Goal: Share content

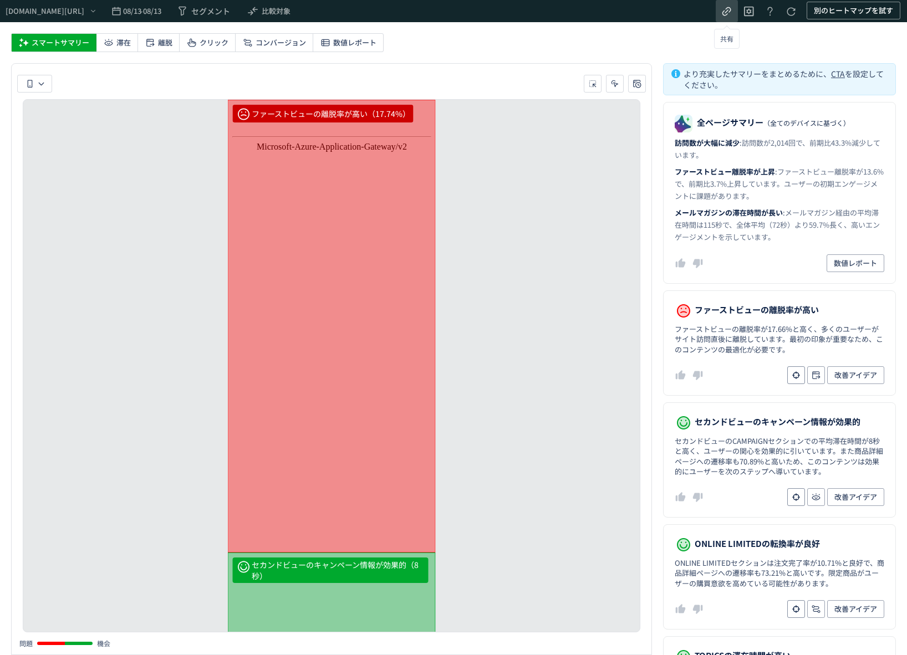
click at [732, 8] on icon "heatmap-header" at bounding box center [726, 11] width 13 height 13
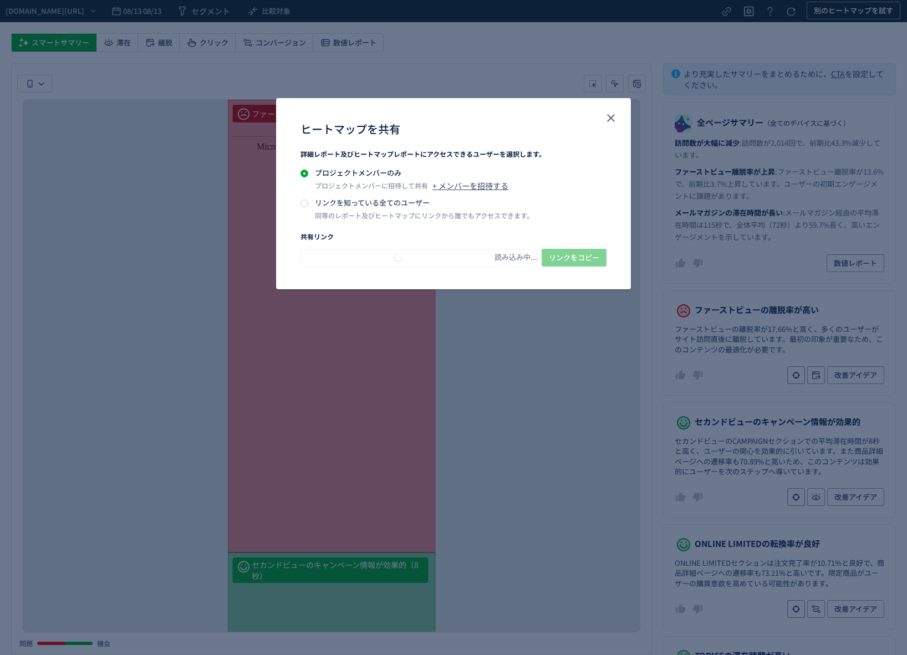
click at [413, 201] on p "リンクを知っている全てのユーザー" at bounding box center [424, 202] width 218 height 11
type input "**********"
click at [567, 256] on span "リンクをコピー" at bounding box center [574, 258] width 50 height 18
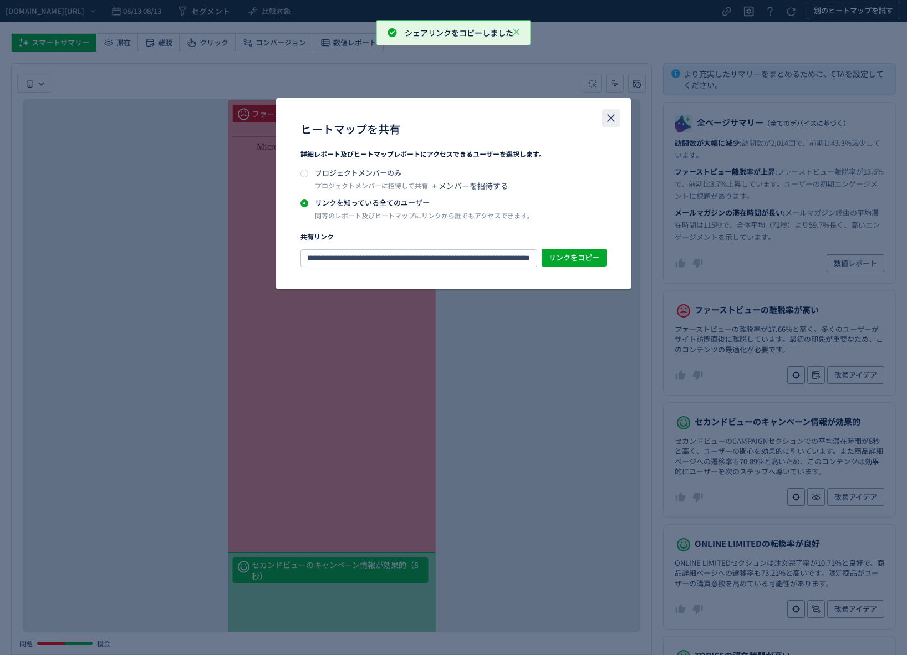
click at [606, 118] on icon "close" at bounding box center [610, 117] width 13 height 13
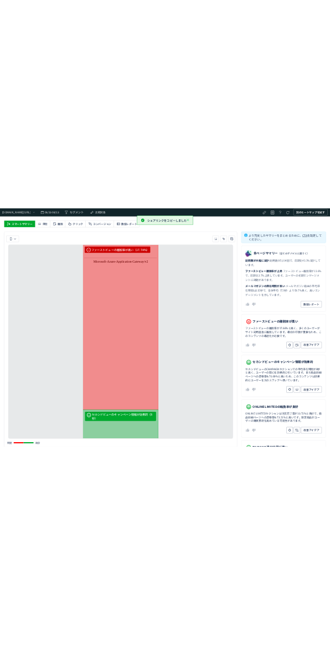
scroll to position [0, 0]
